Goal: Check status: Check status

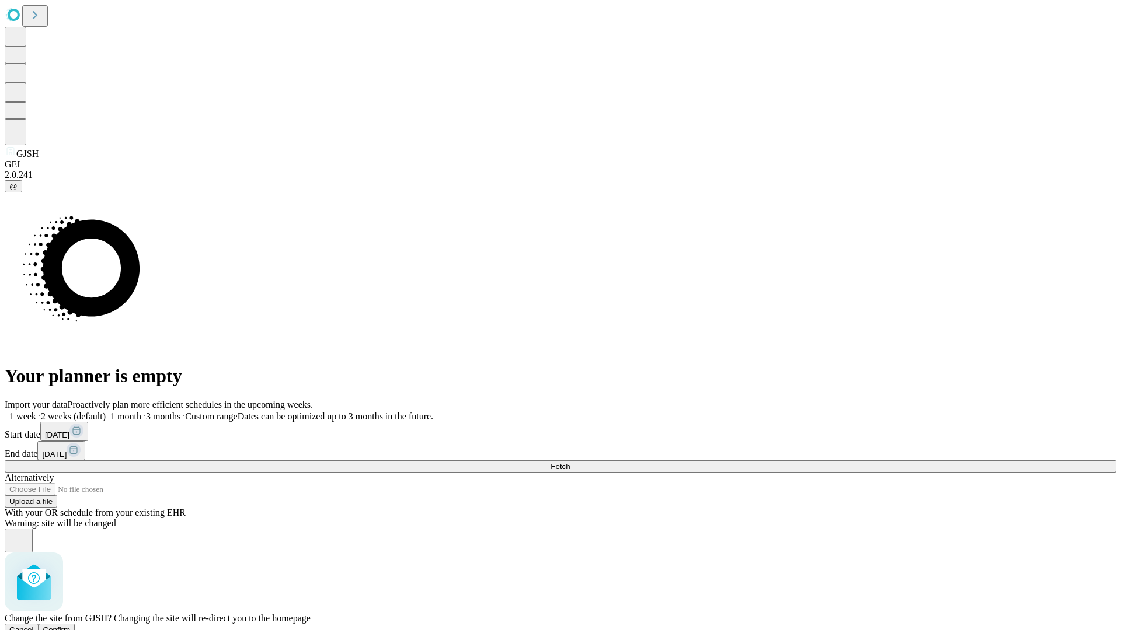
click at [71, 626] on span "Confirm" at bounding box center [56, 630] width 27 height 9
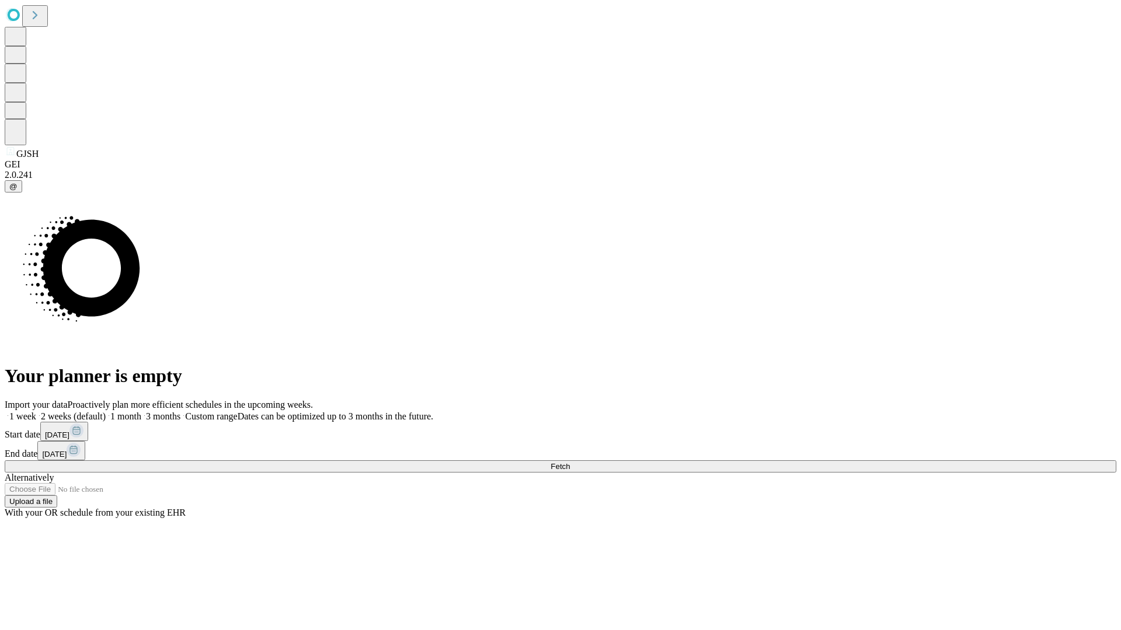
click at [141, 411] on label "1 month" at bounding box center [124, 416] width 36 height 10
click at [570, 462] on span "Fetch" at bounding box center [559, 466] width 19 height 9
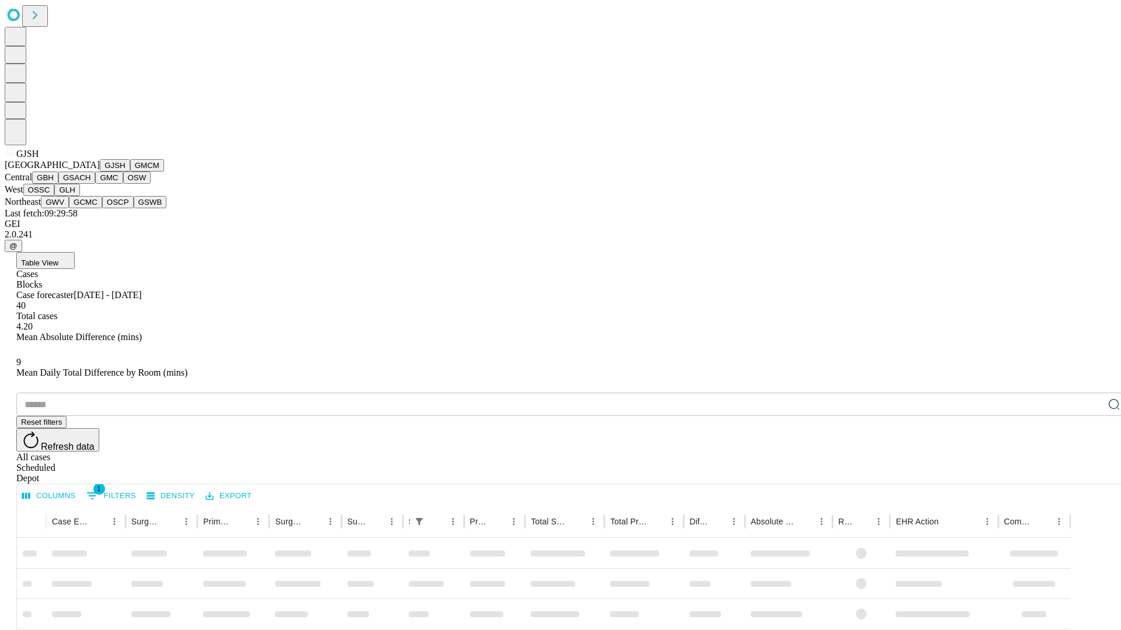
click at [130, 172] on button "GMCM" at bounding box center [147, 165] width 34 height 12
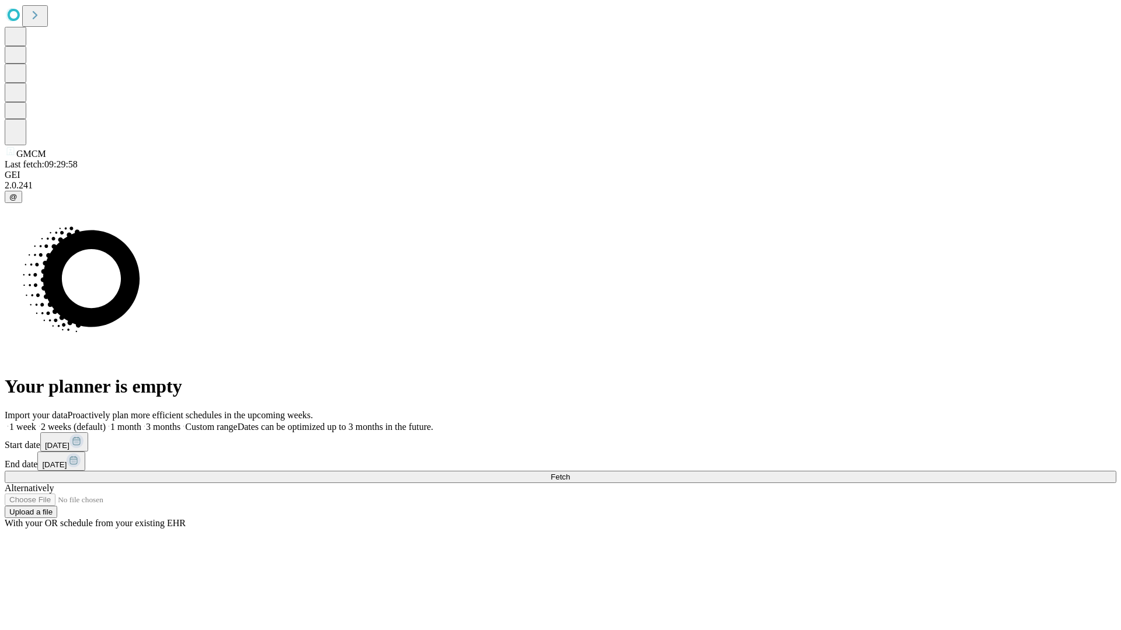
click at [141, 422] on label "1 month" at bounding box center [124, 427] width 36 height 10
click at [570, 473] on span "Fetch" at bounding box center [559, 477] width 19 height 9
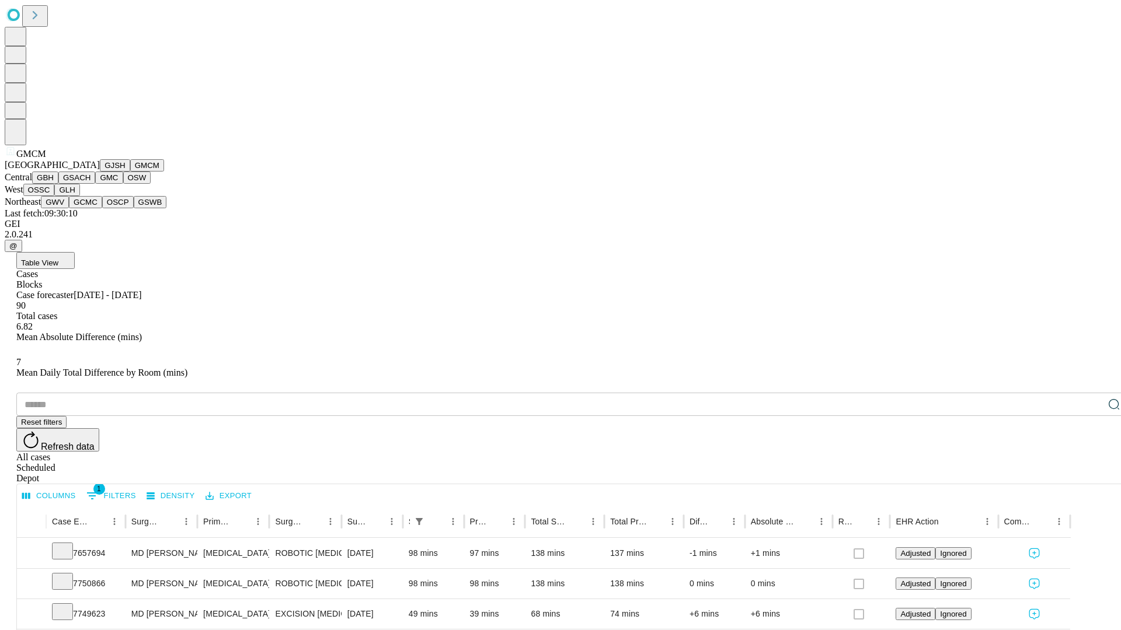
click at [58, 184] on button "GBH" at bounding box center [45, 178] width 26 height 12
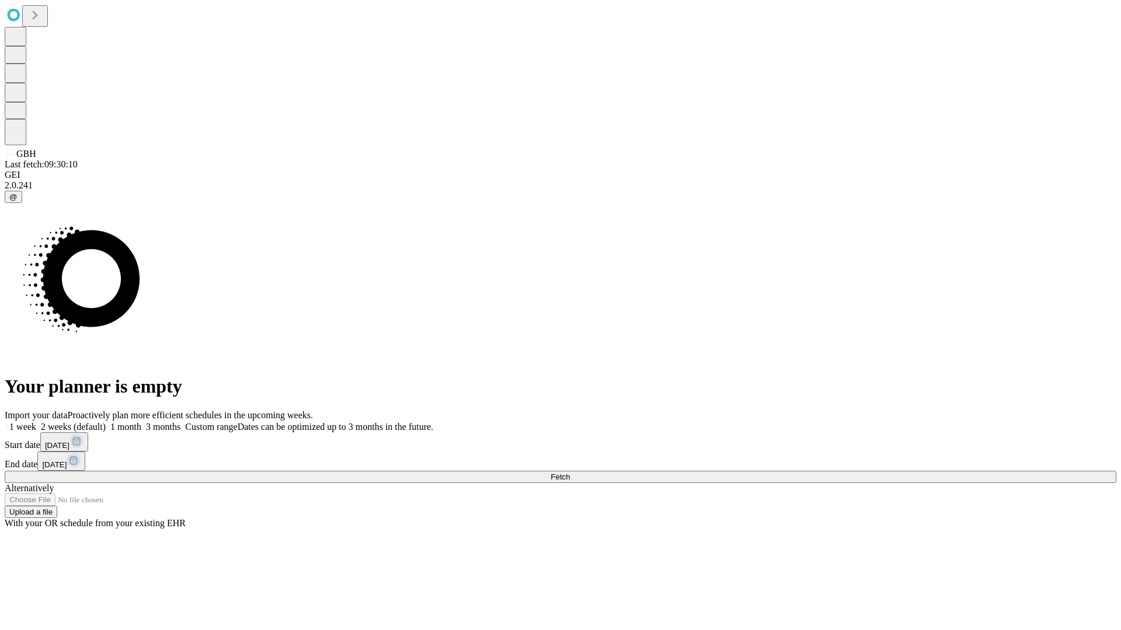
click at [141, 422] on label "1 month" at bounding box center [124, 427] width 36 height 10
click at [570, 473] on span "Fetch" at bounding box center [559, 477] width 19 height 9
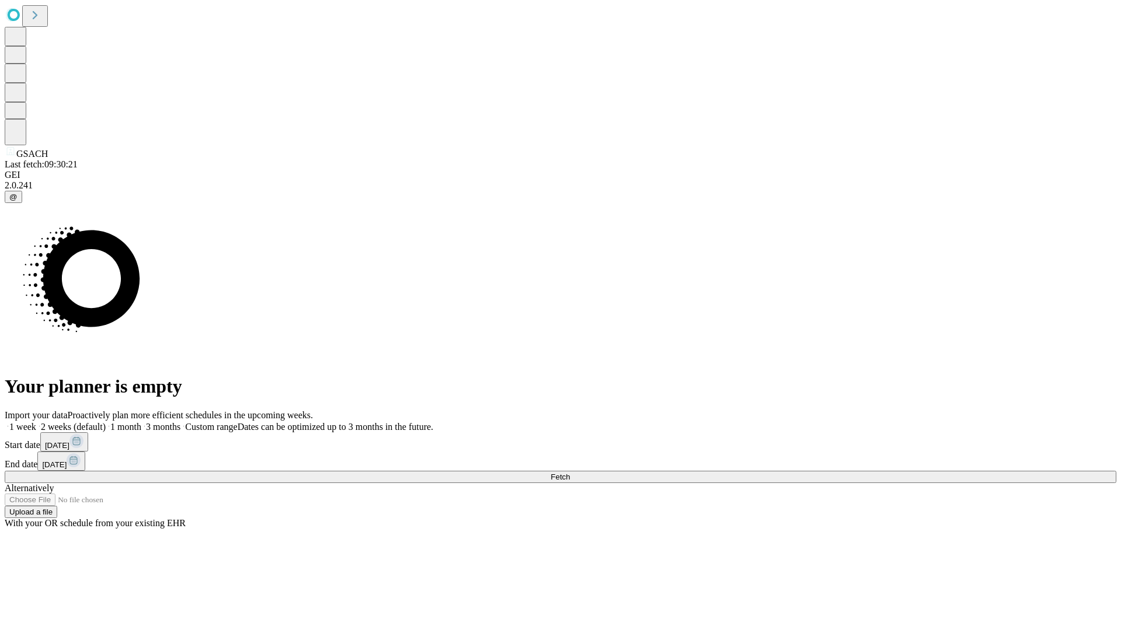
click at [141, 422] on label "1 month" at bounding box center [124, 427] width 36 height 10
click at [570, 473] on span "Fetch" at bounding box center [559, 477] width 19 height 9
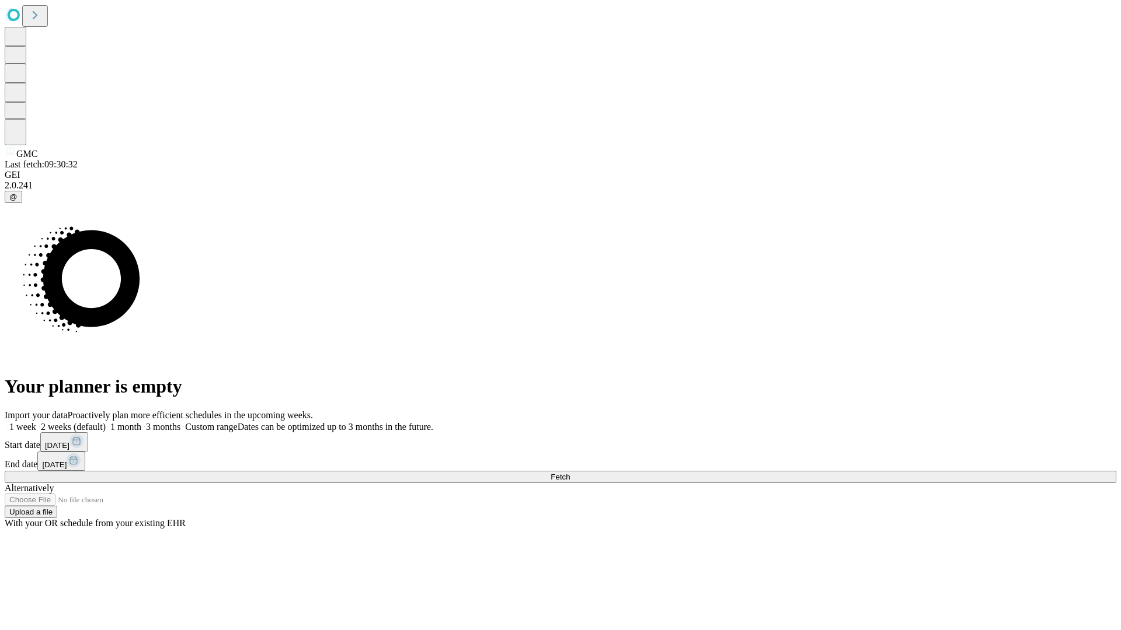
click at [141, 422] on label "1 month" at bounding box center [124, 427] width 36 height 10
click at [570, 473] on span "Fetch" at bounding box center [559, 477] width 19 height 9
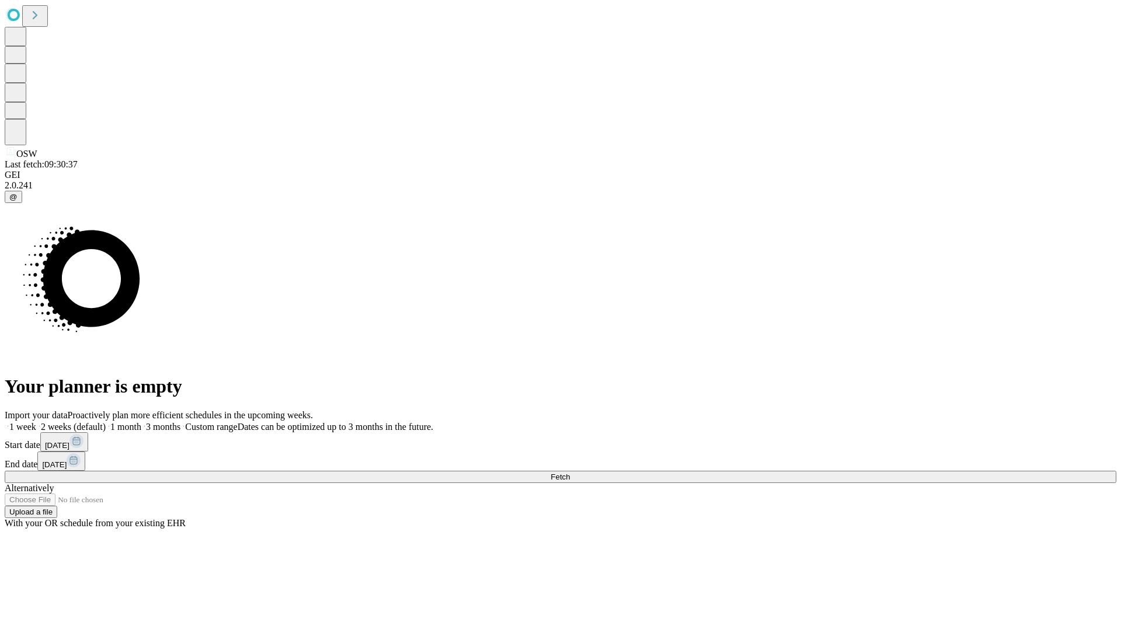
click at [570, 473] on span "Fetch" at bounding box center [559, 477] width 19 height 9
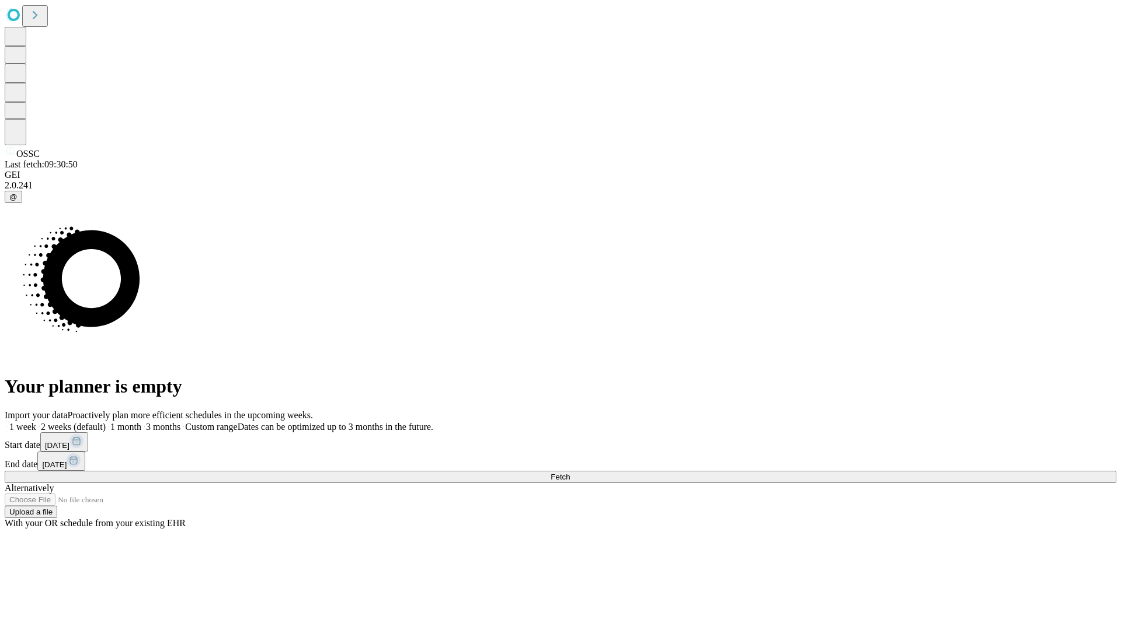
click at [141, 422] on label "1 month" at bounding box center [124, 427] width 36 height 10
click at [570, 473] on span "Fetch" at bounding box center [559, 477] width 19 height 9
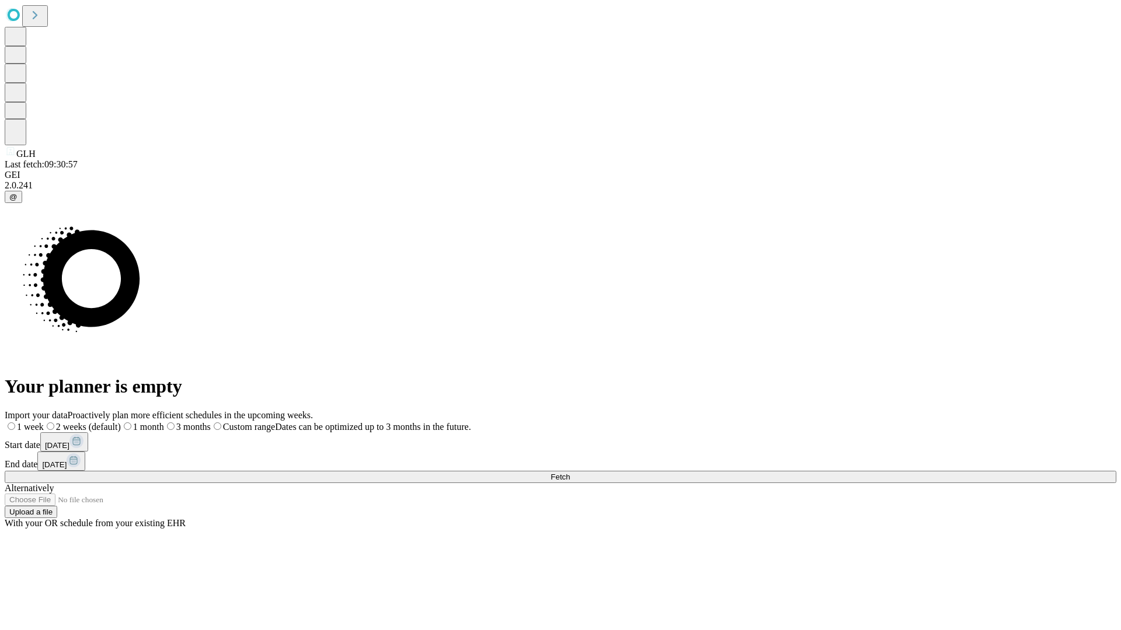
click at [164, 422] on label "1 month" at bounding box center [142, 427] width 43 height 10
click at [570, 473] on span "Fetch" at bounding box center [559, 477] width 19 height 9
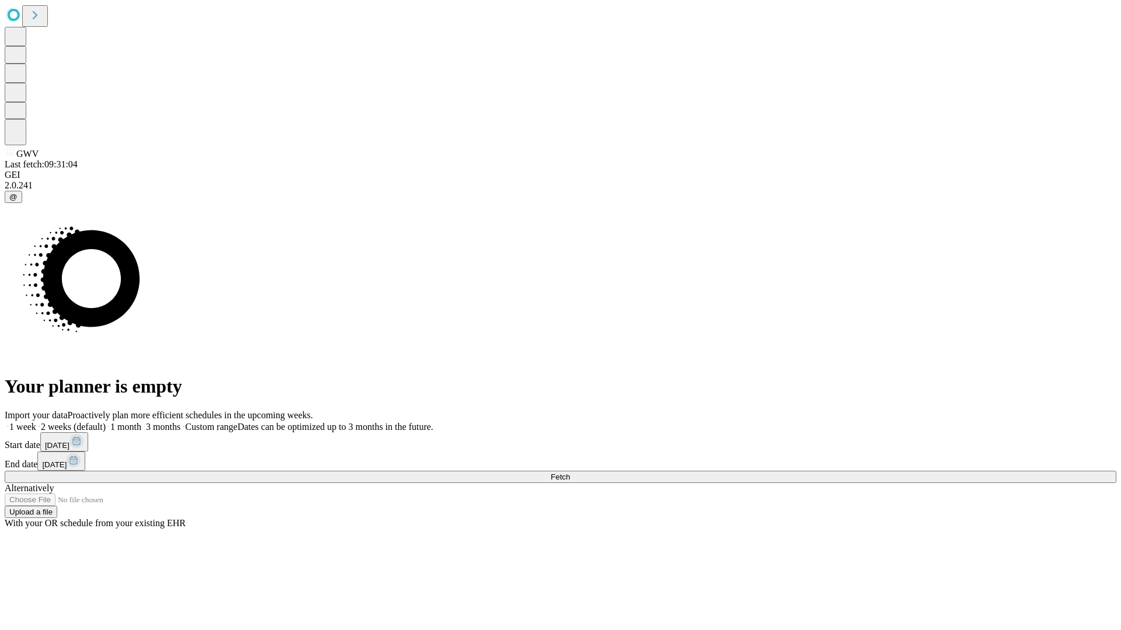
click at [141, 422] on label "1 month" at bounding box center [124, 427] width 36 height 10
click at [570, 473] on span "Fetch" at bounding box center [559, 477] width 19 height 9
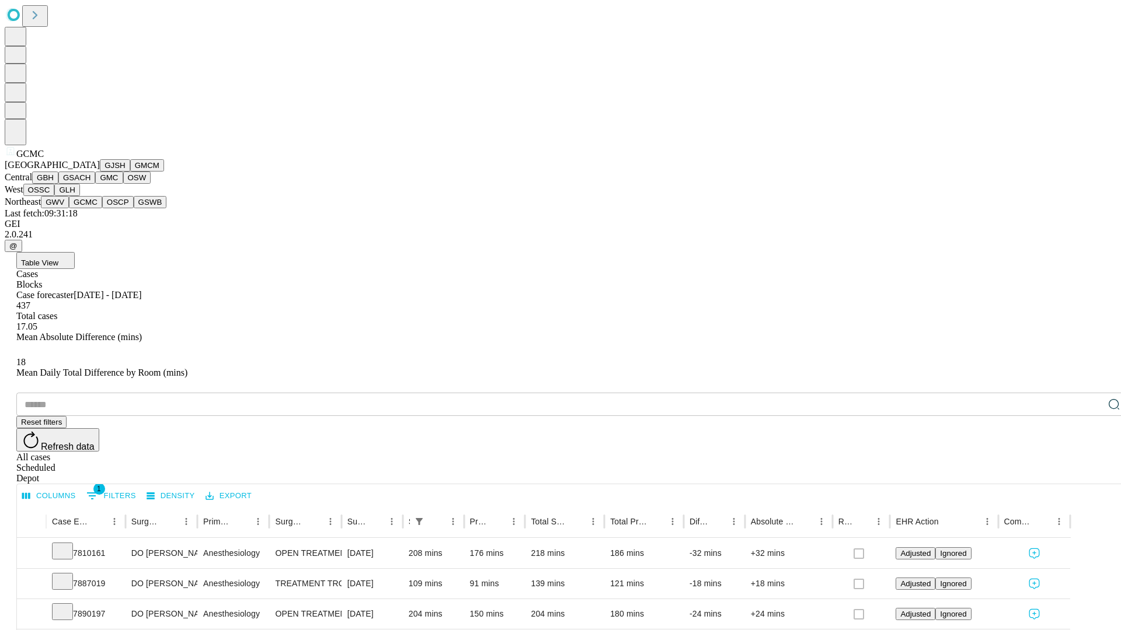
click at [102, 208] on button "OSCP" at bounding box center [118, 202] width 32 height 12
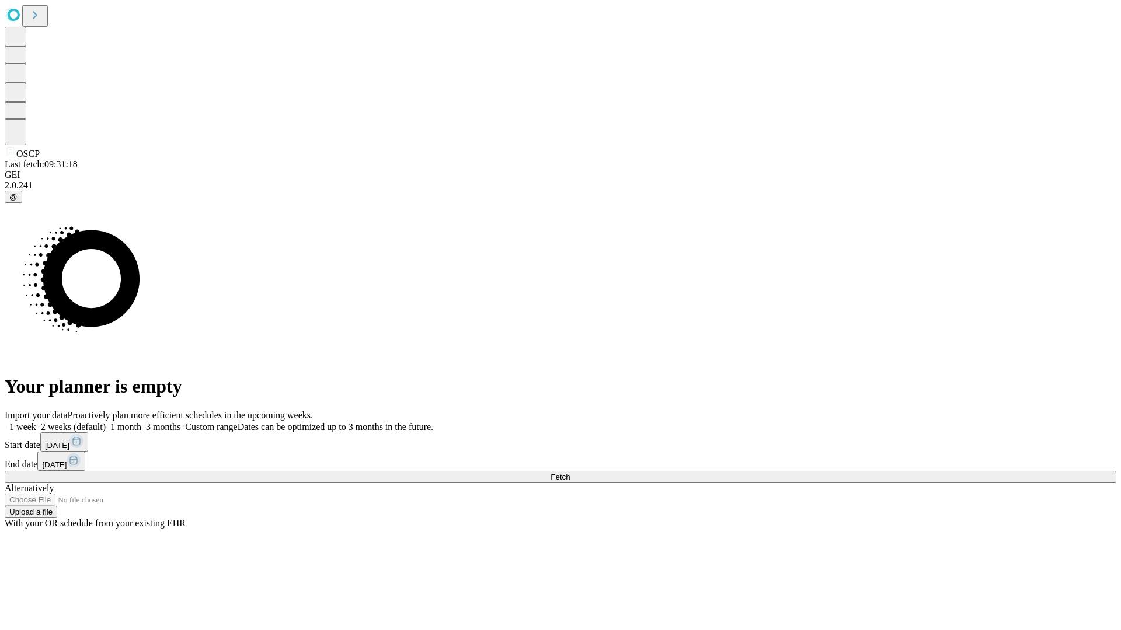
click at [141, 422] on label "1 month" at bounding box center [124, 427] width 36 height 10
click at [570, 473] on span "Fetch" at bounding box center [559, 477] width 19 height 9
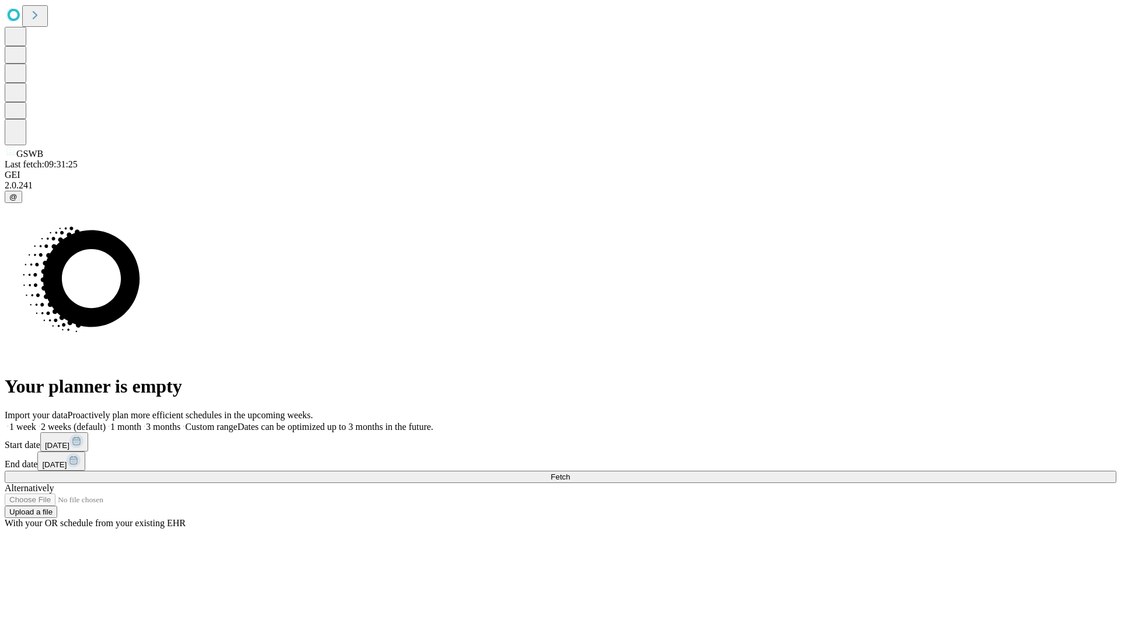
click at [141, 422] on label "1 month" at bounding box center [124, 427] width 36 height 10
click at [570, 473] on span "Fetch" at bounding box center [559, 477] width 19 height 9
